Goal: Transaction & Acquisition: Purchase product/service

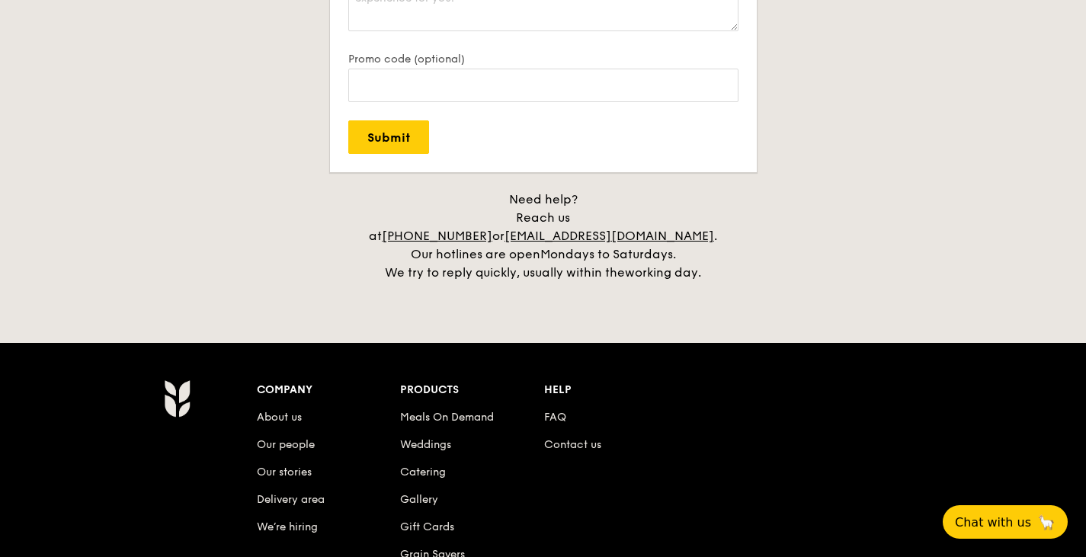
scroll to position [3420, 0]
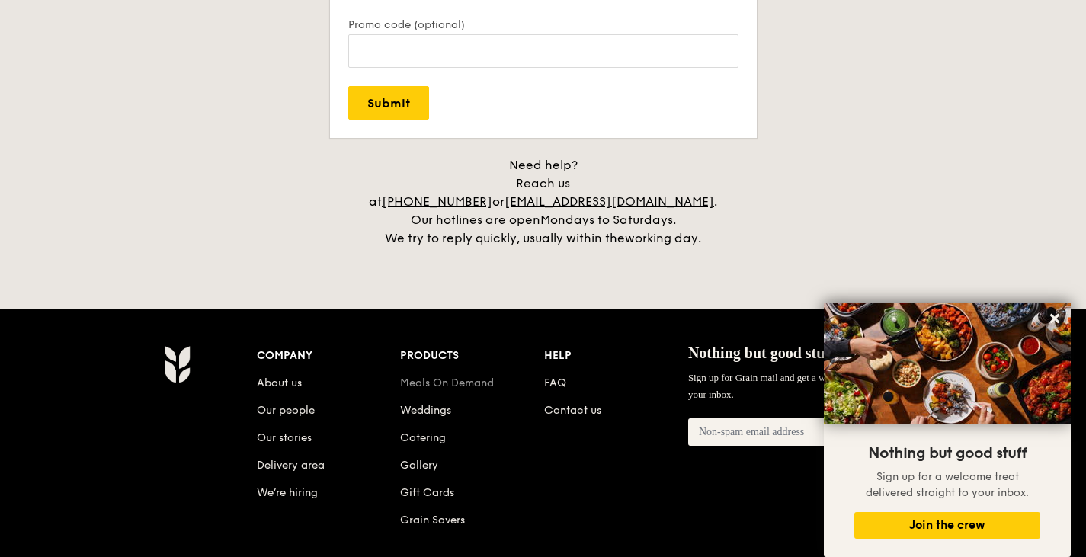
click at [465, 377] on link "Meals On Demand" at bounding box center [447, 383] width 94 height 13
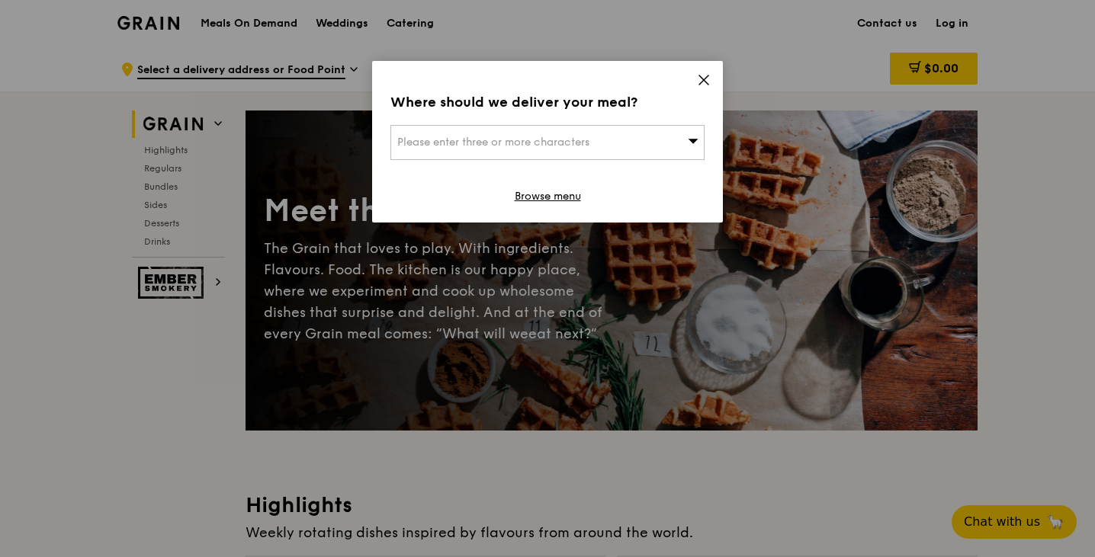
click at [698, 82] on icon at bounding box center [704, 80] width 14 height 14
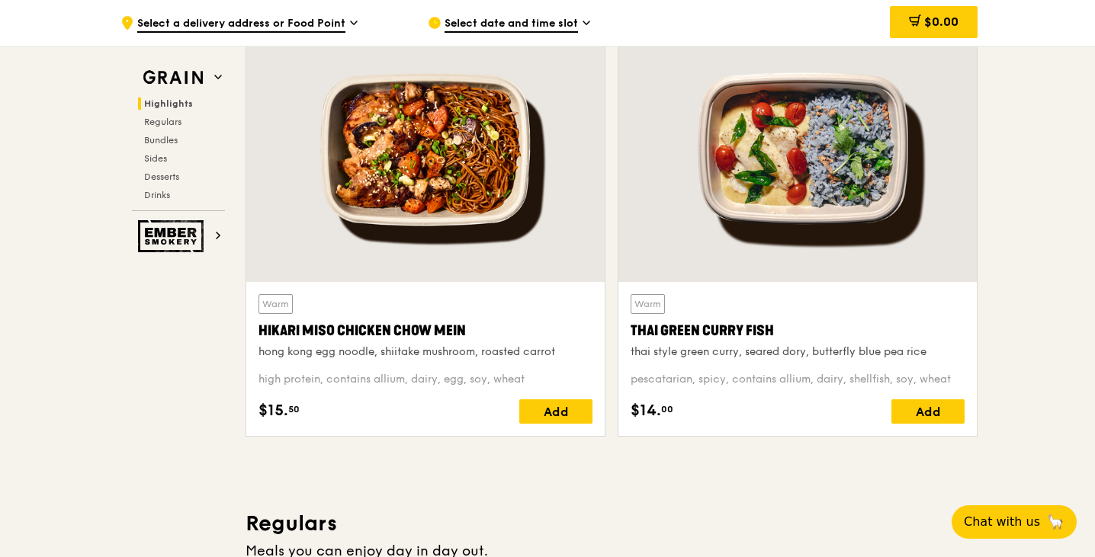
scroll to position [534, 0]
